Goal: Complete application form

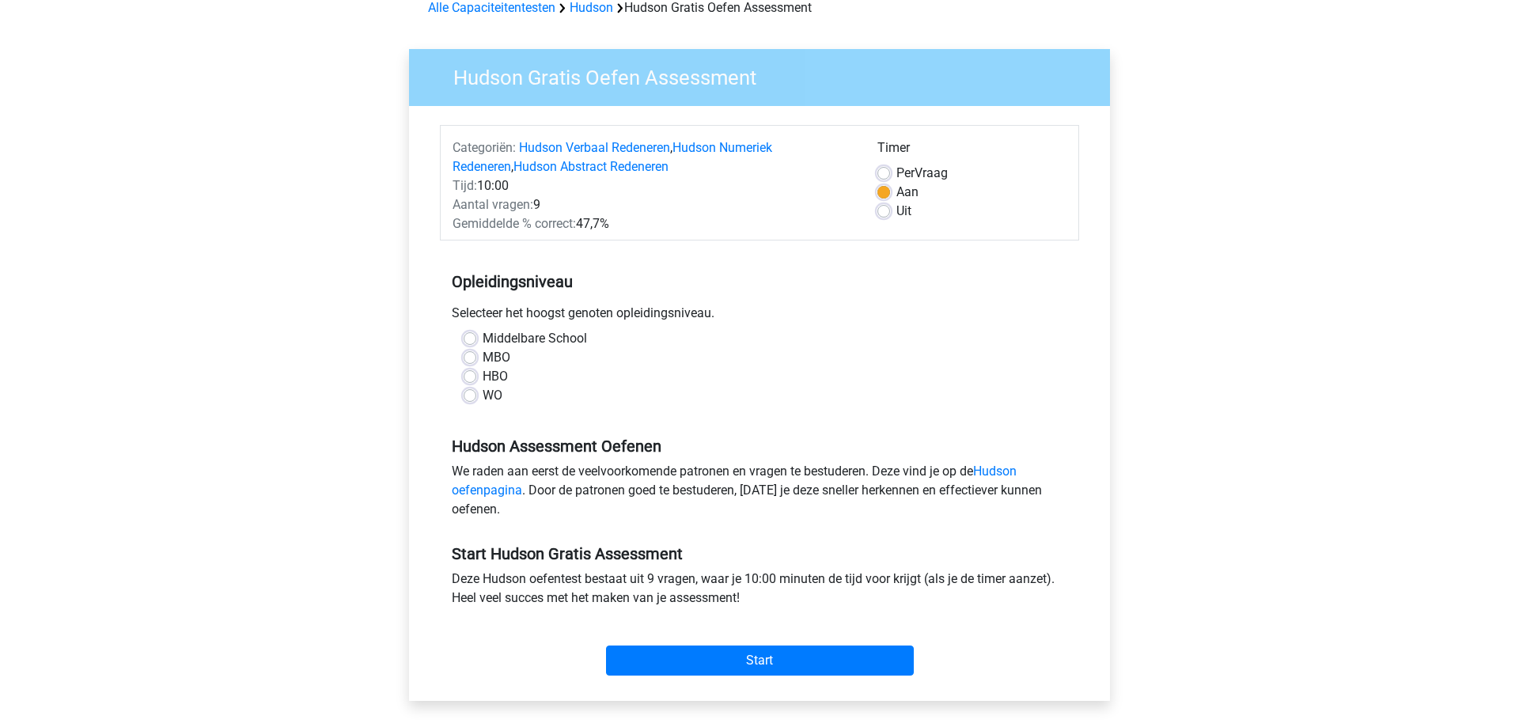
scroll to position [161, 0]
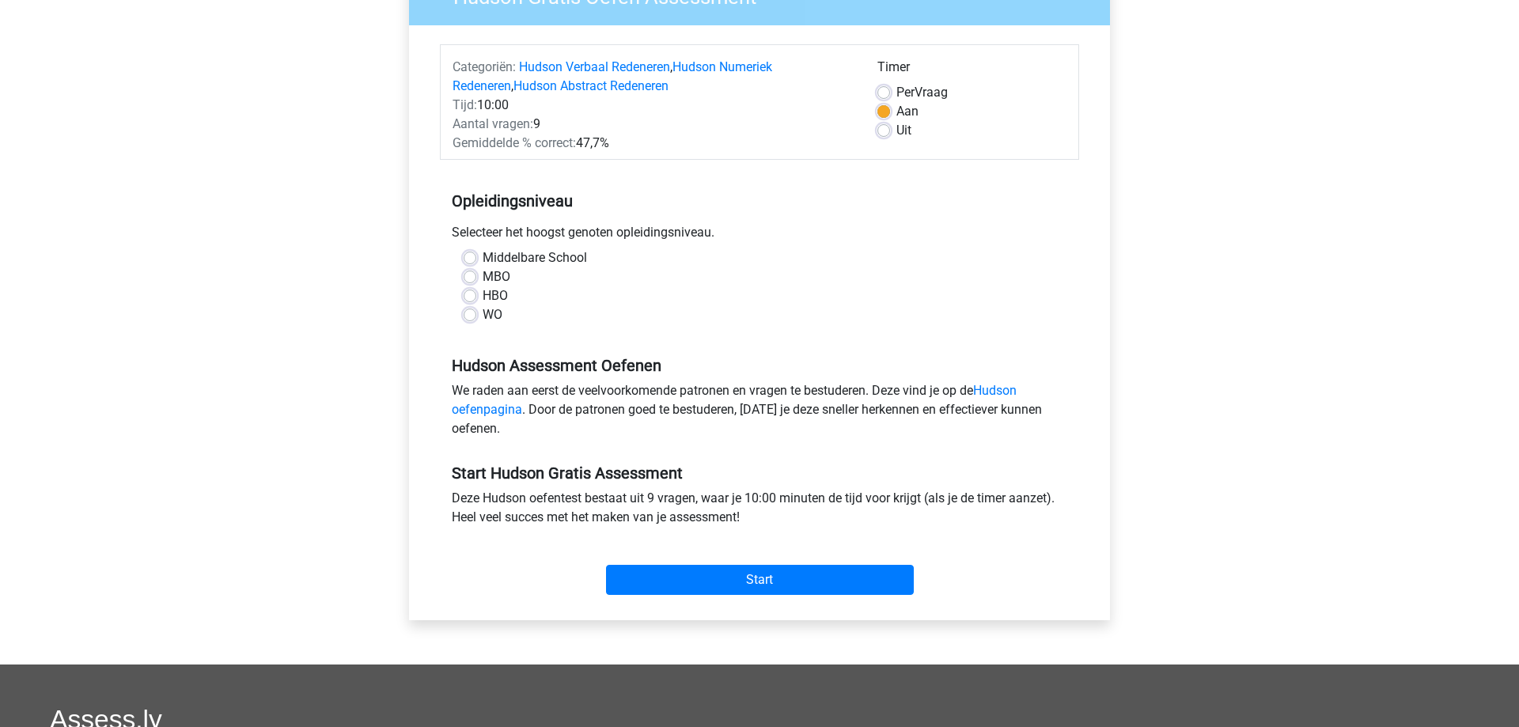
click at [483, 321] on label "WO" at bounding box center [493, 314] width 20 height 19
click at [468, 321] on input "WO" at bounding box center [470, 313] width 13 height 16
radio input "true"
click at [784, 590] on input "Start" at bounding box center [760, 580] width 308 height 30
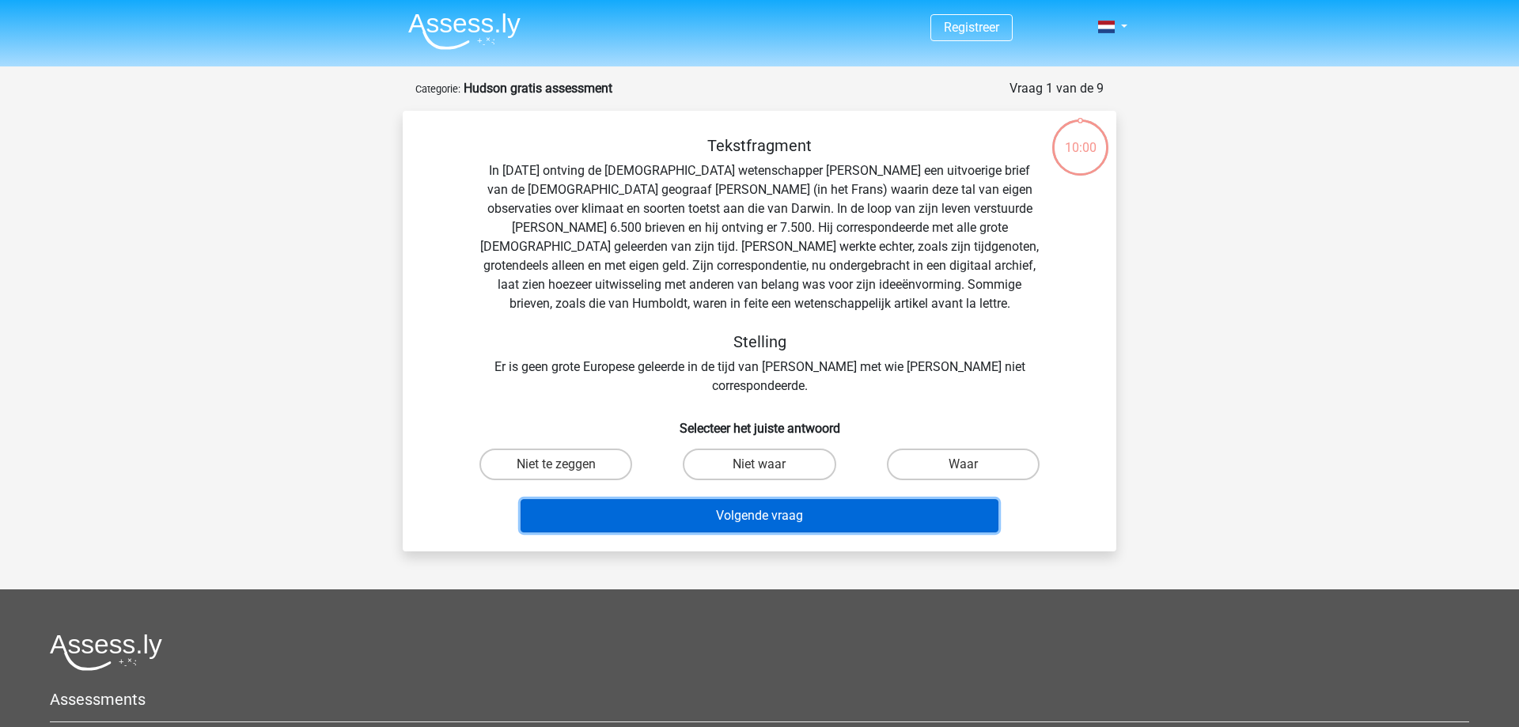
click at [806, 499] on button "Volgende vraag" at bounding box center [760, 515] width 479 height 33
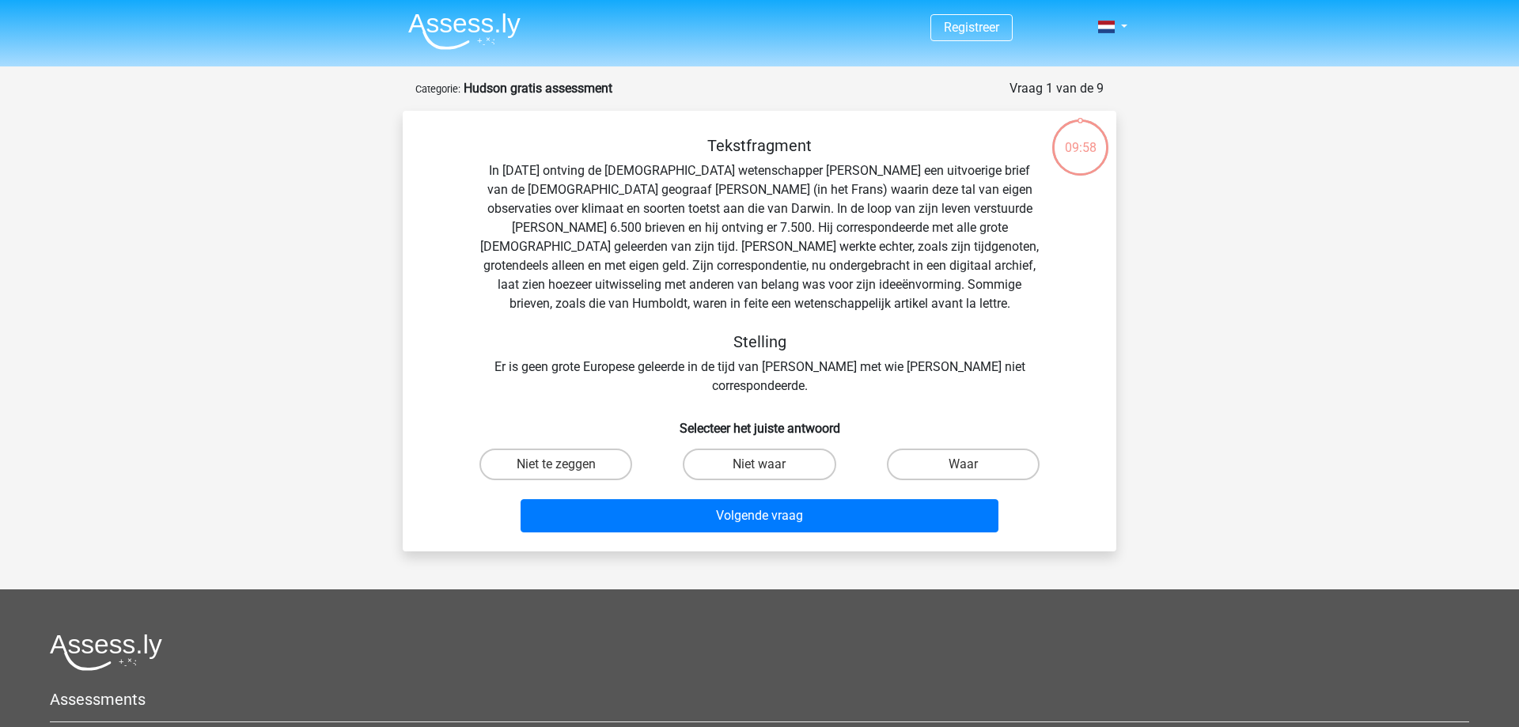
click at [686, 335] on h5 "Stelling" at bounding box center [760, 341] width 562 height 19
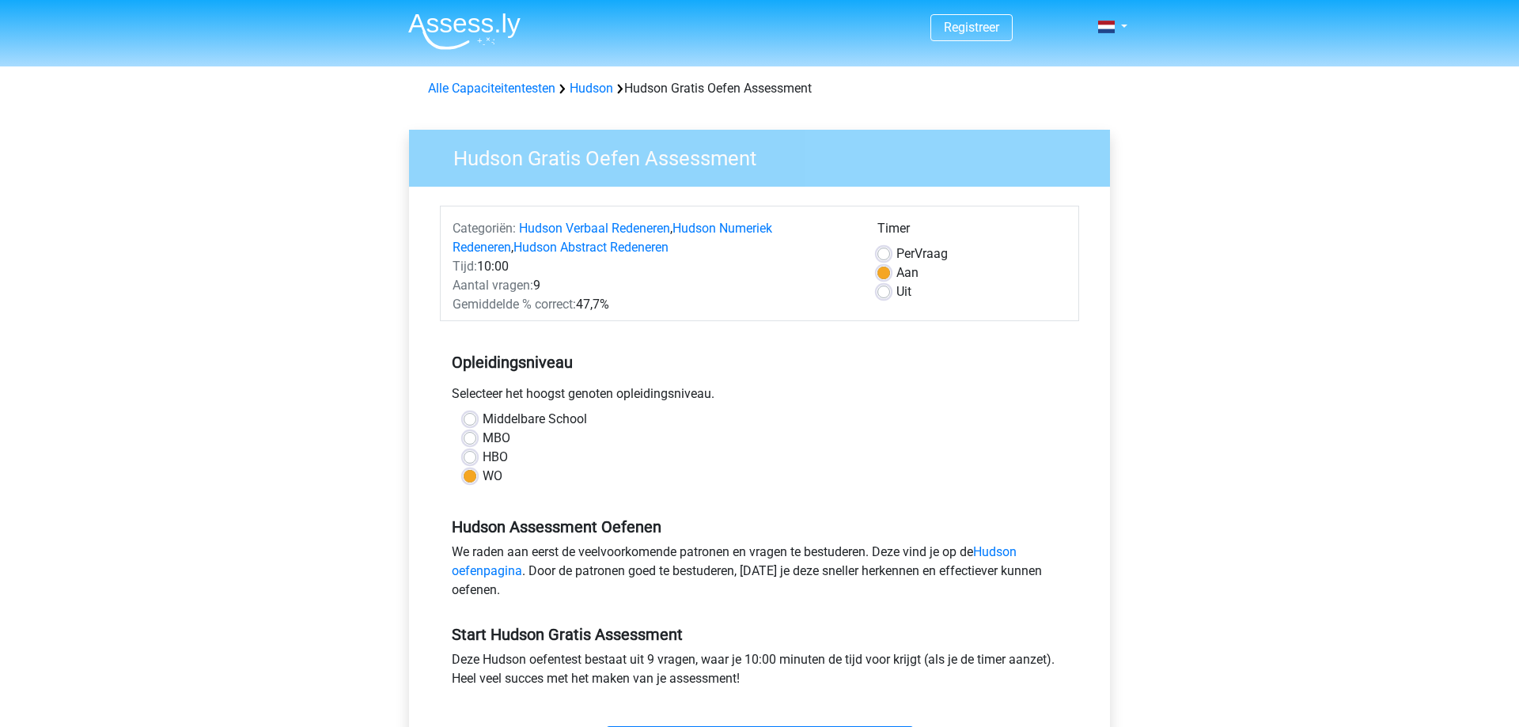
scroll to position [161, 0]
